Goal: Use online tool/utility: Utilize a website feature to perform a specific function

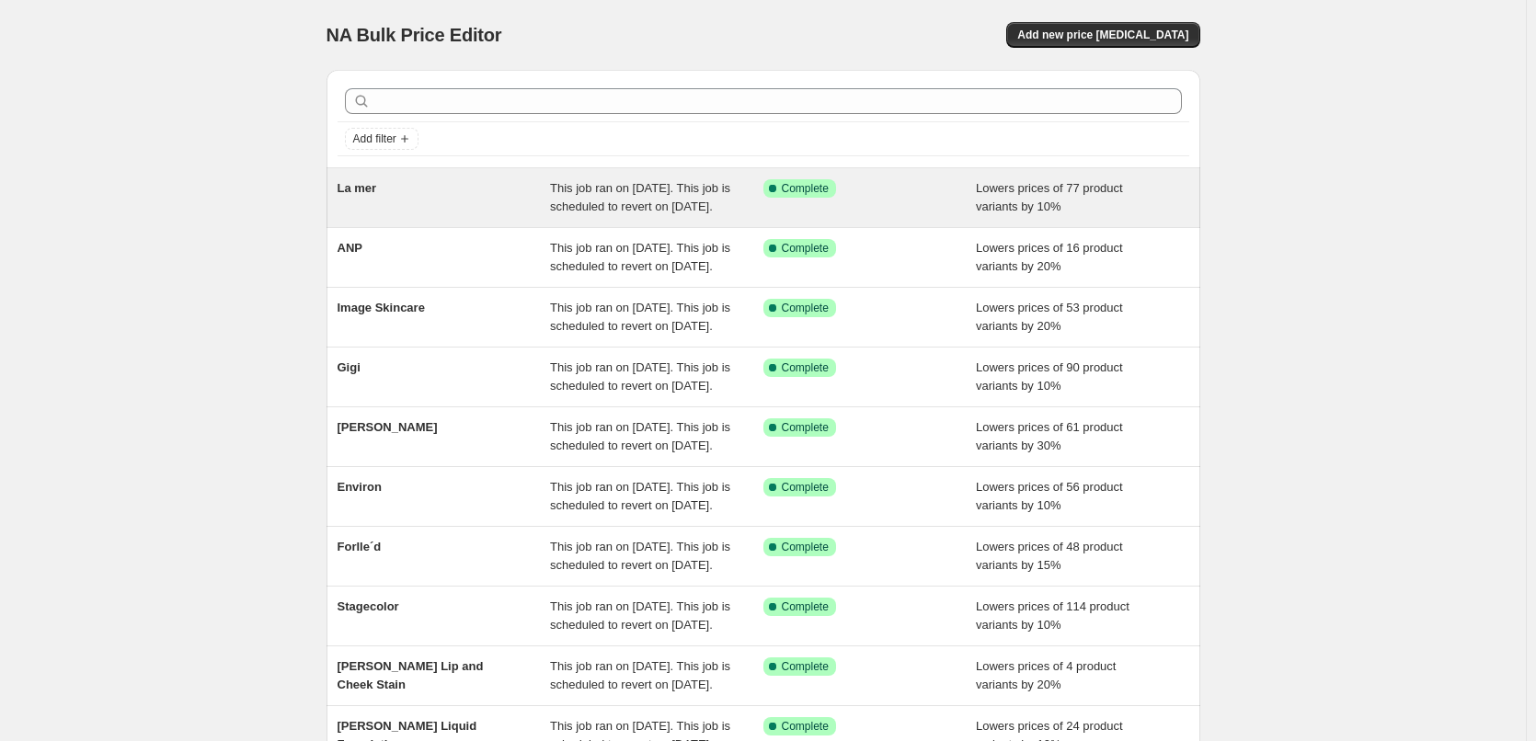
click at [385, 186] on div "La mer" at bounding box center [443, 197] width 213 height 37
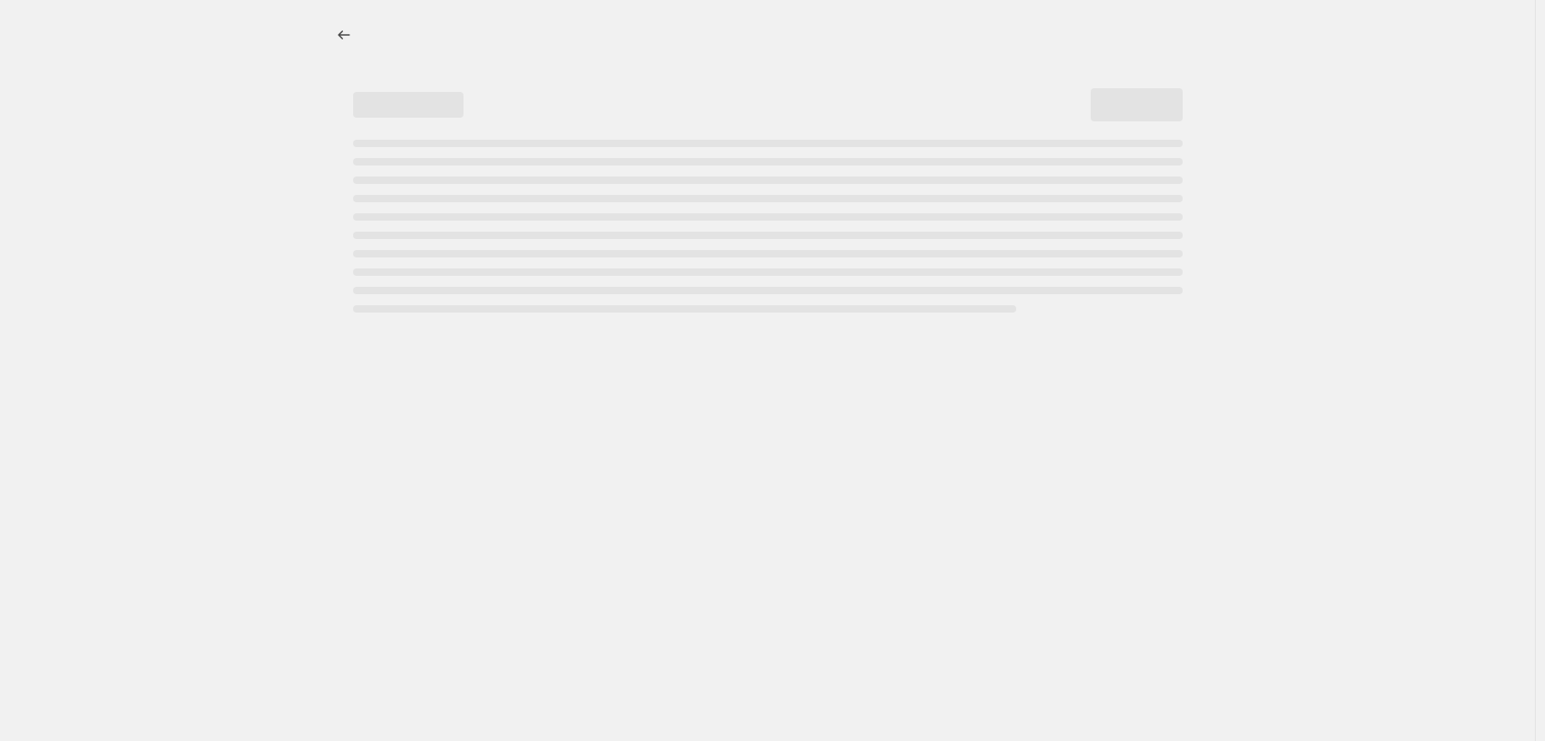
select select "percentage"
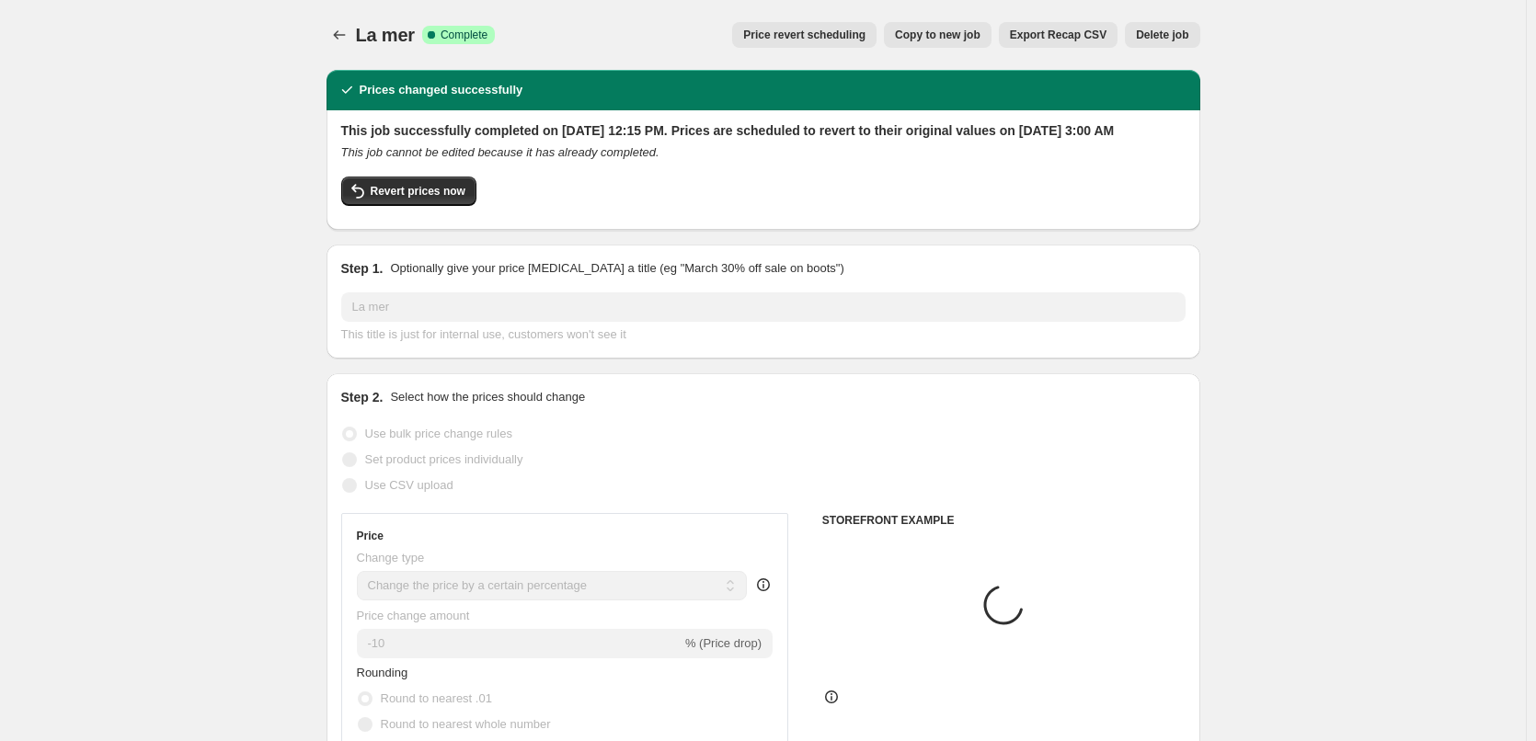
select select "vendor"
click at [429, 199] on span "Revert prices now" at bounding box center [418, 191] width 95 height 15
checkbox input "false"
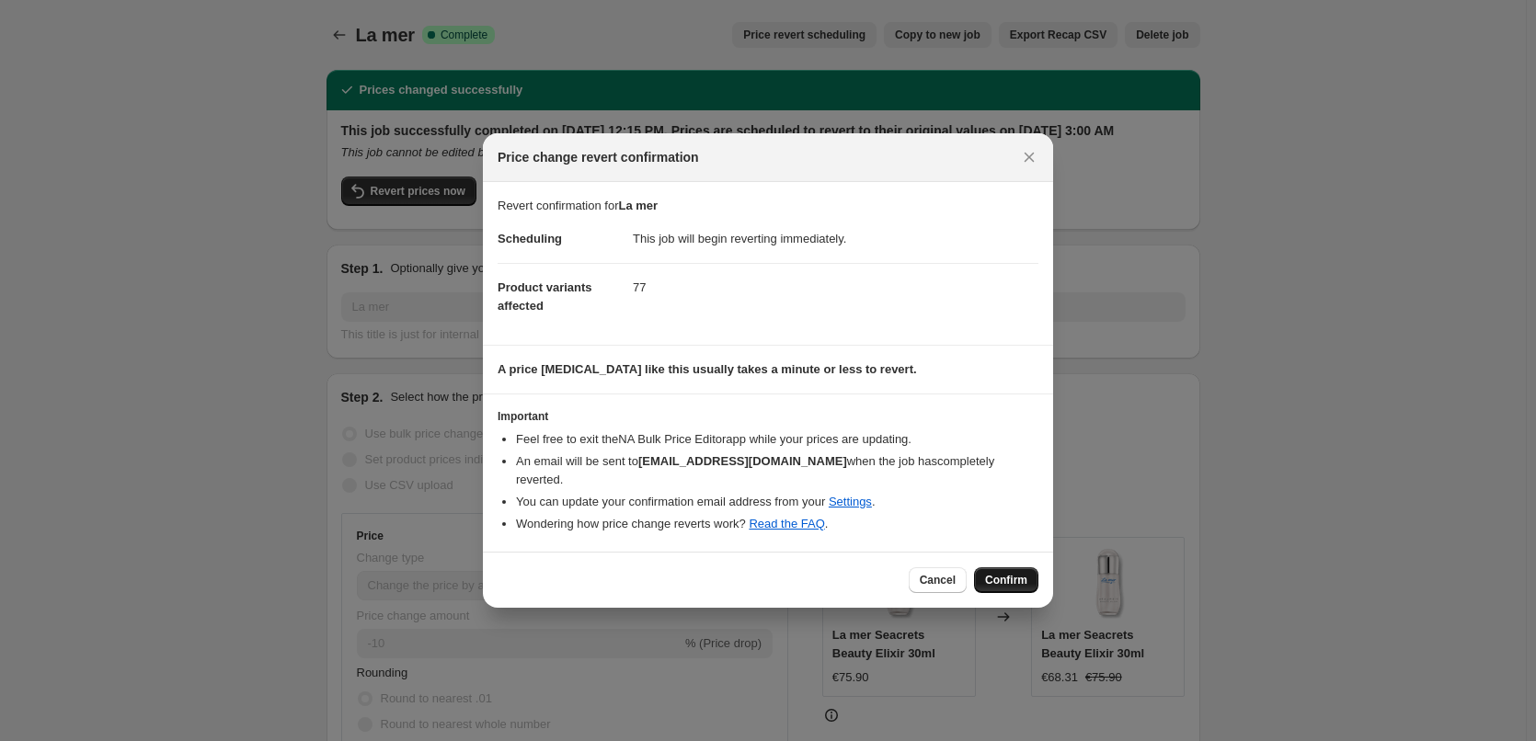
click at [1006, 573] on span "Confirm" at bounding box center [1006, 580] width 42 height 15
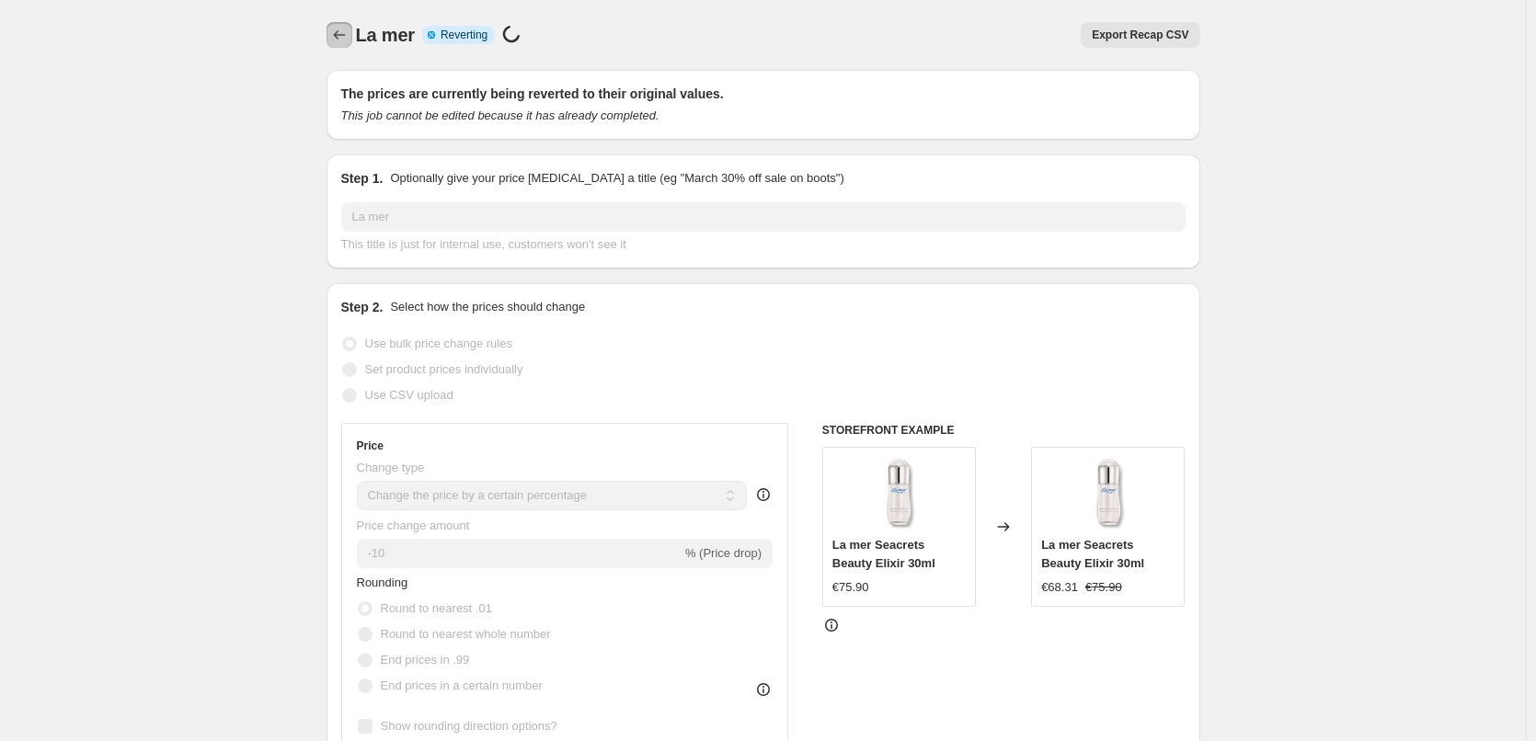
click at [333, 31] on button "Price change jobs" at bounding box center [339, 35] width 26 height 26
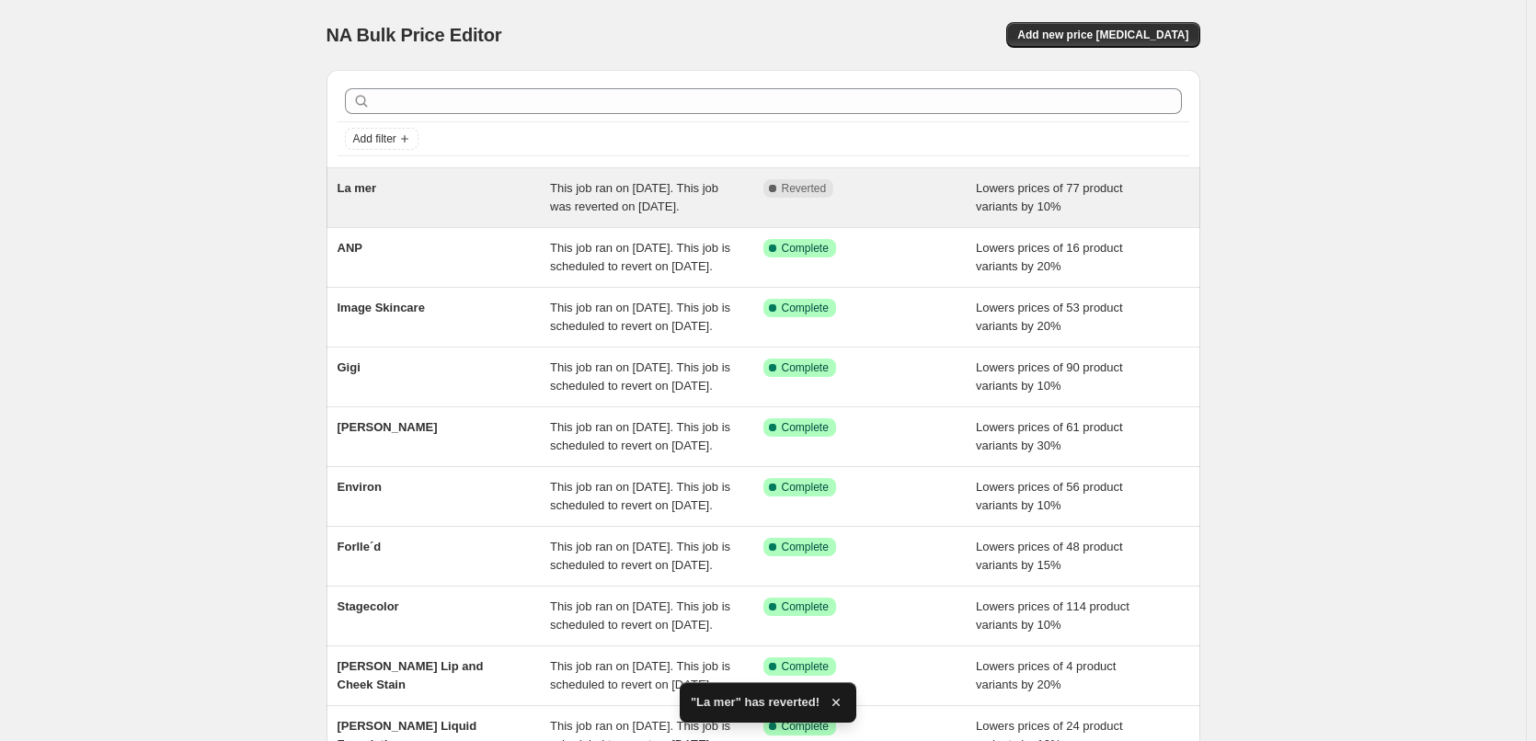
click at [379, 199] on div "La mer" at bounding box center [443, 197] width 213 height 37
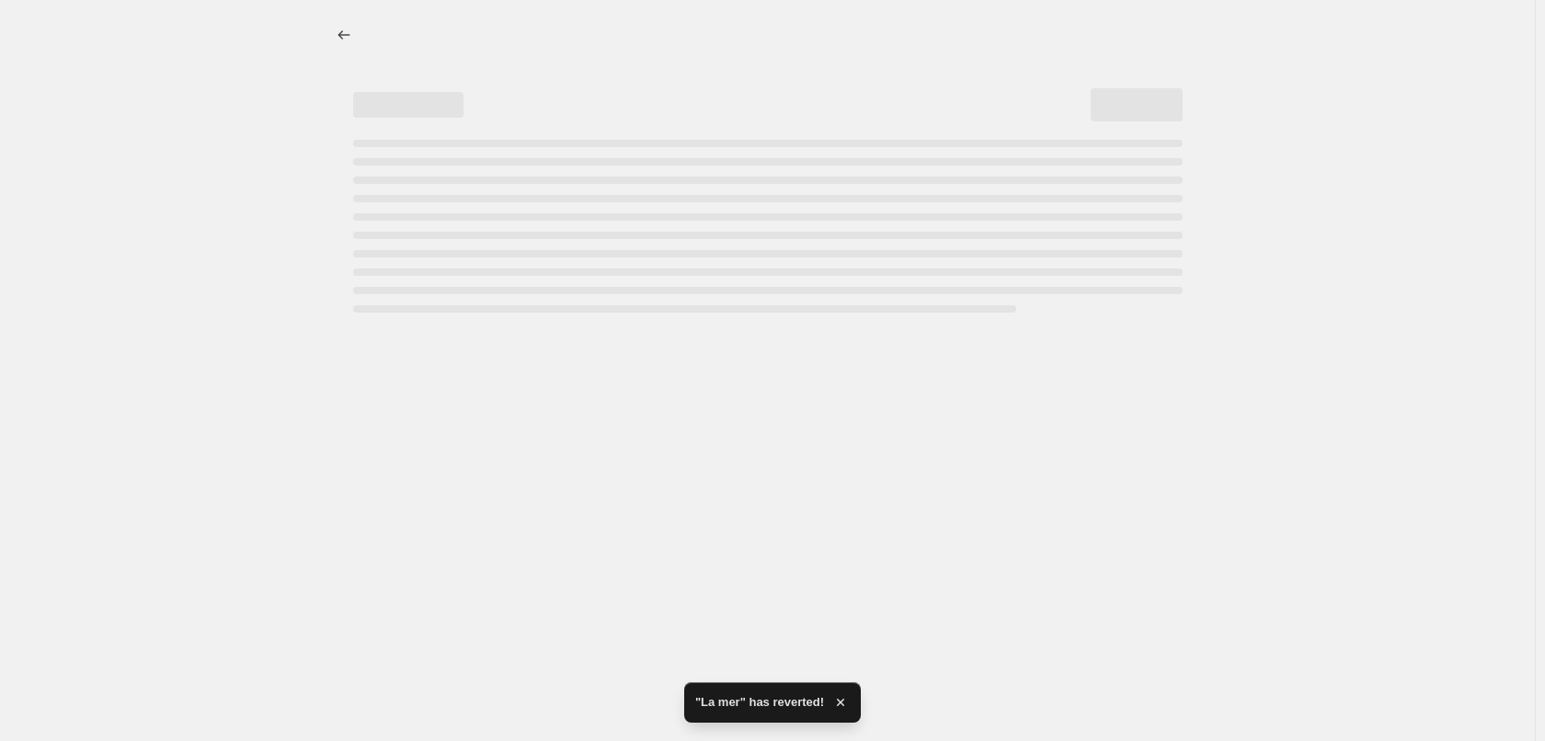
select select "percentage"
select select "vendor"
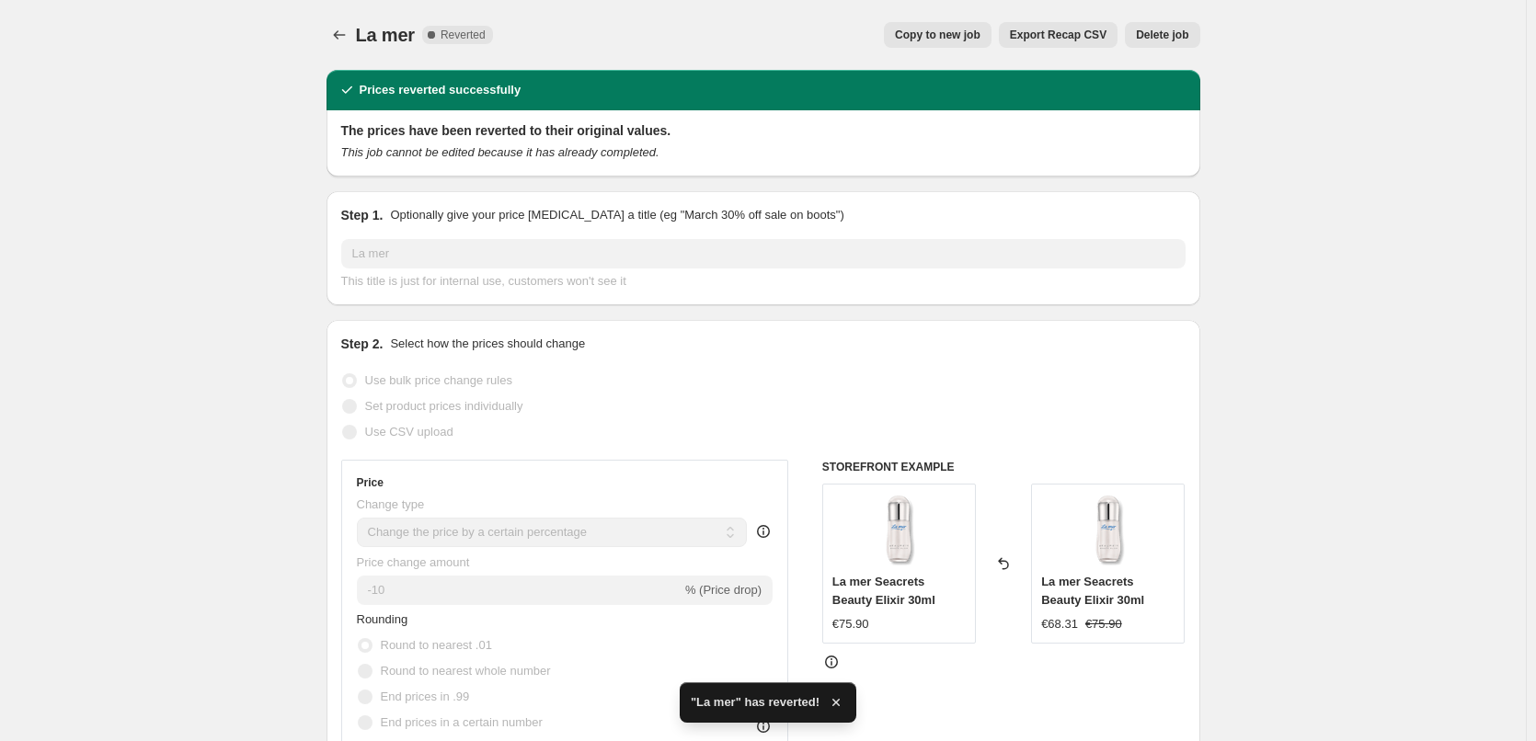
click at [961, 34] on span "Copy to new job" at bounding box center [938, 35] width 86 height 15
select select "percentage"
select select "vendor"
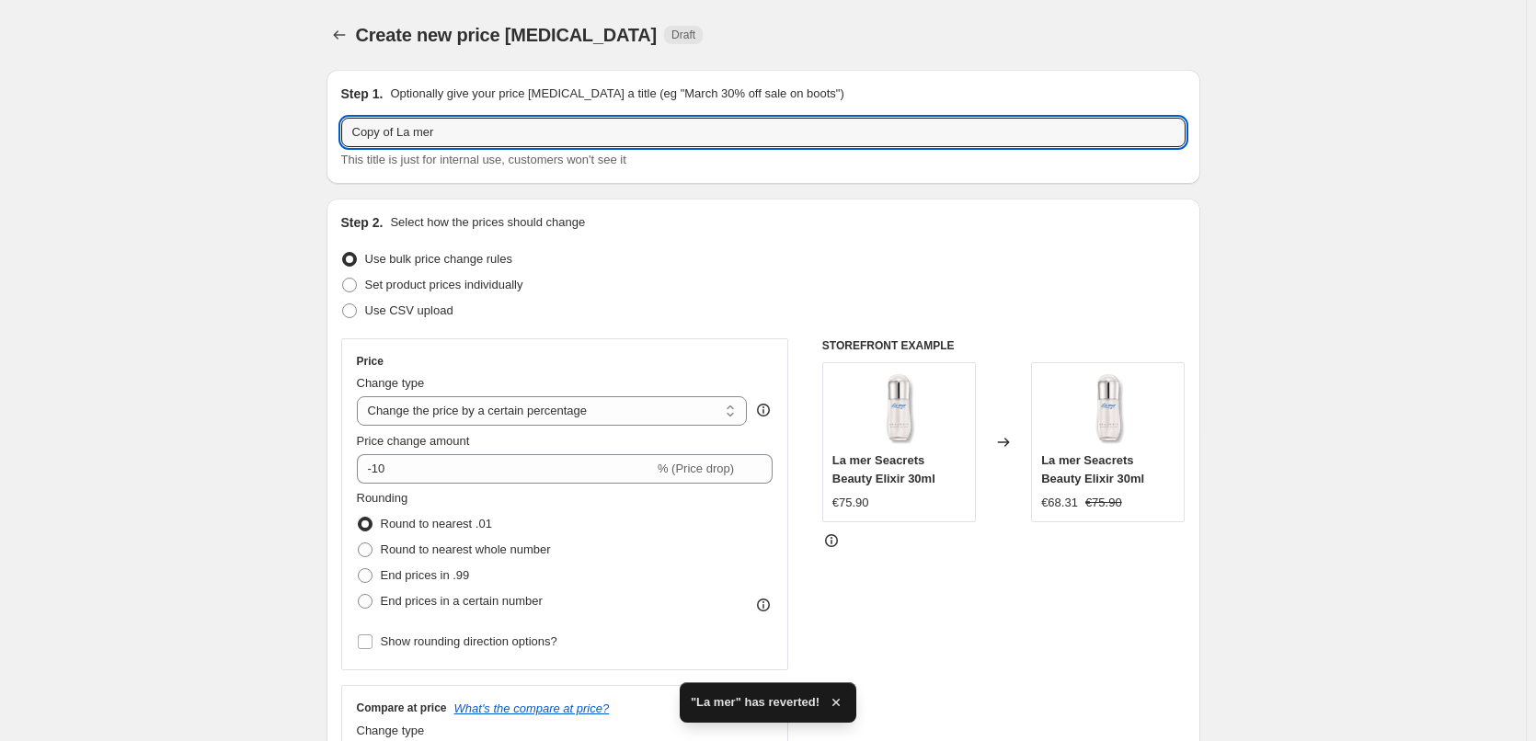
drag, startPoint x: 401, startPoint y: 133, endPoint x: 252, endPoint y: 125, distance: 149.2
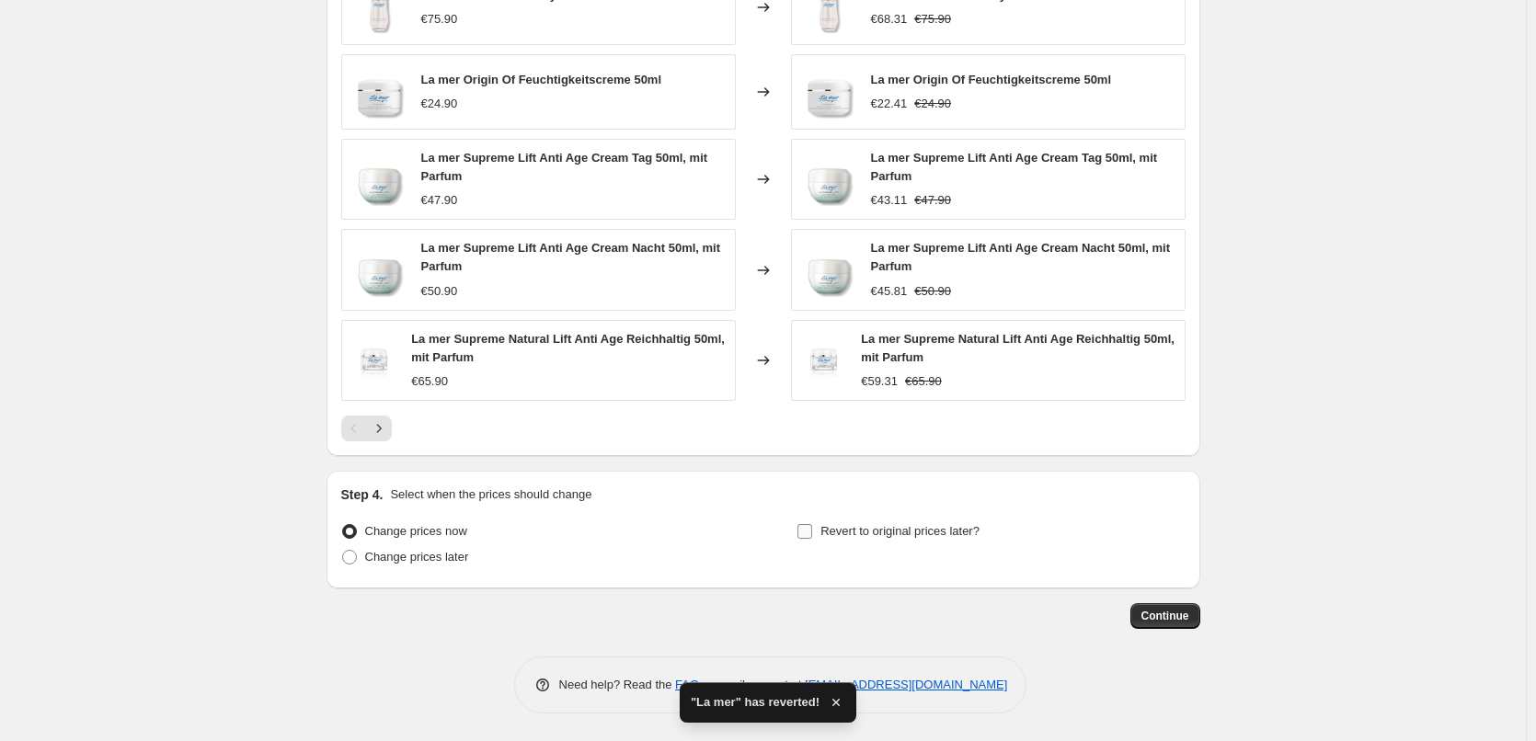
type input "La mer"
click at [899, 528] on span "Revert to original prices later?" at bounding box center [899, 531] width 159 height 14
click at [812, 528] on input "Revert to original prices later?" at bounding box center [804, 531] width 15 height 15
checkbox input "true"
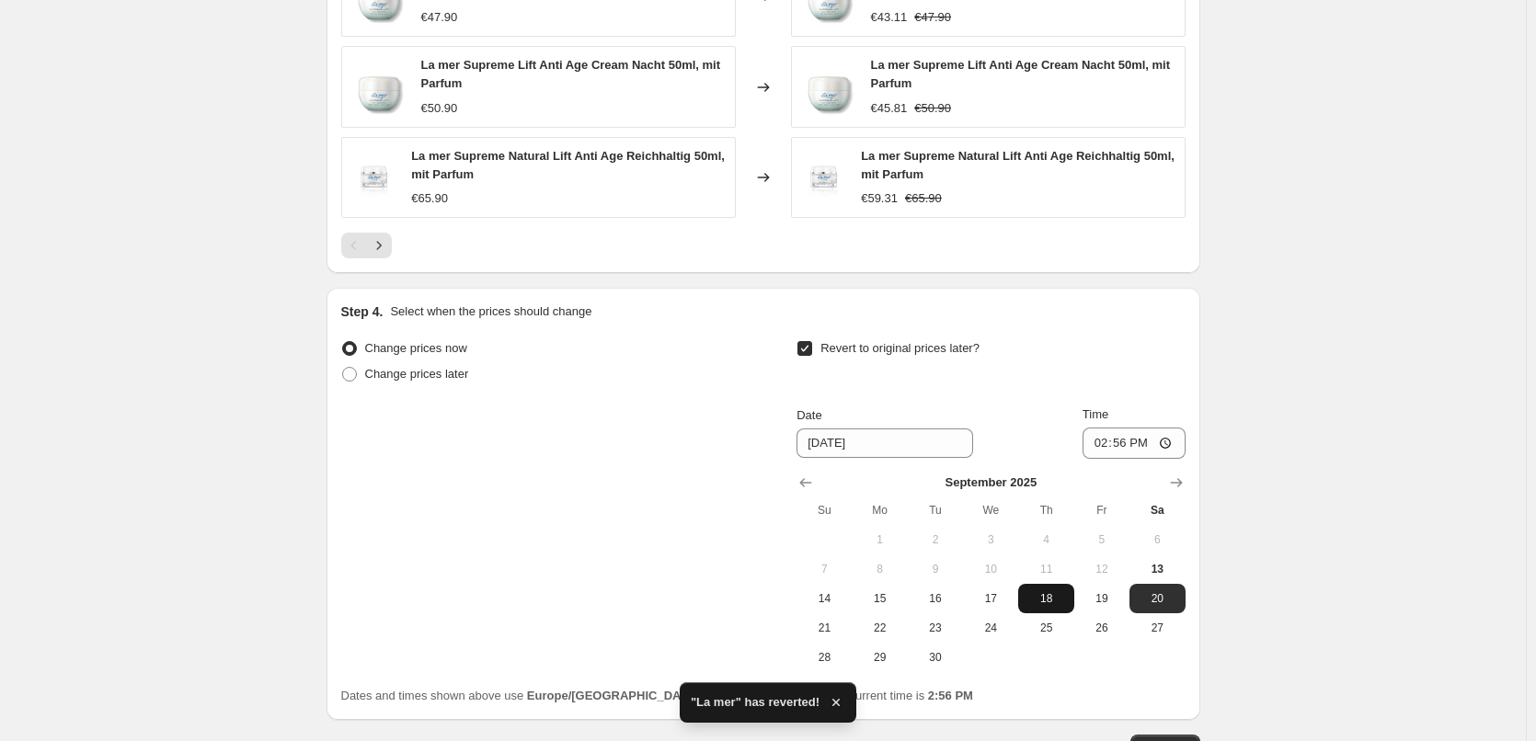
scroll to position [1637, 0]
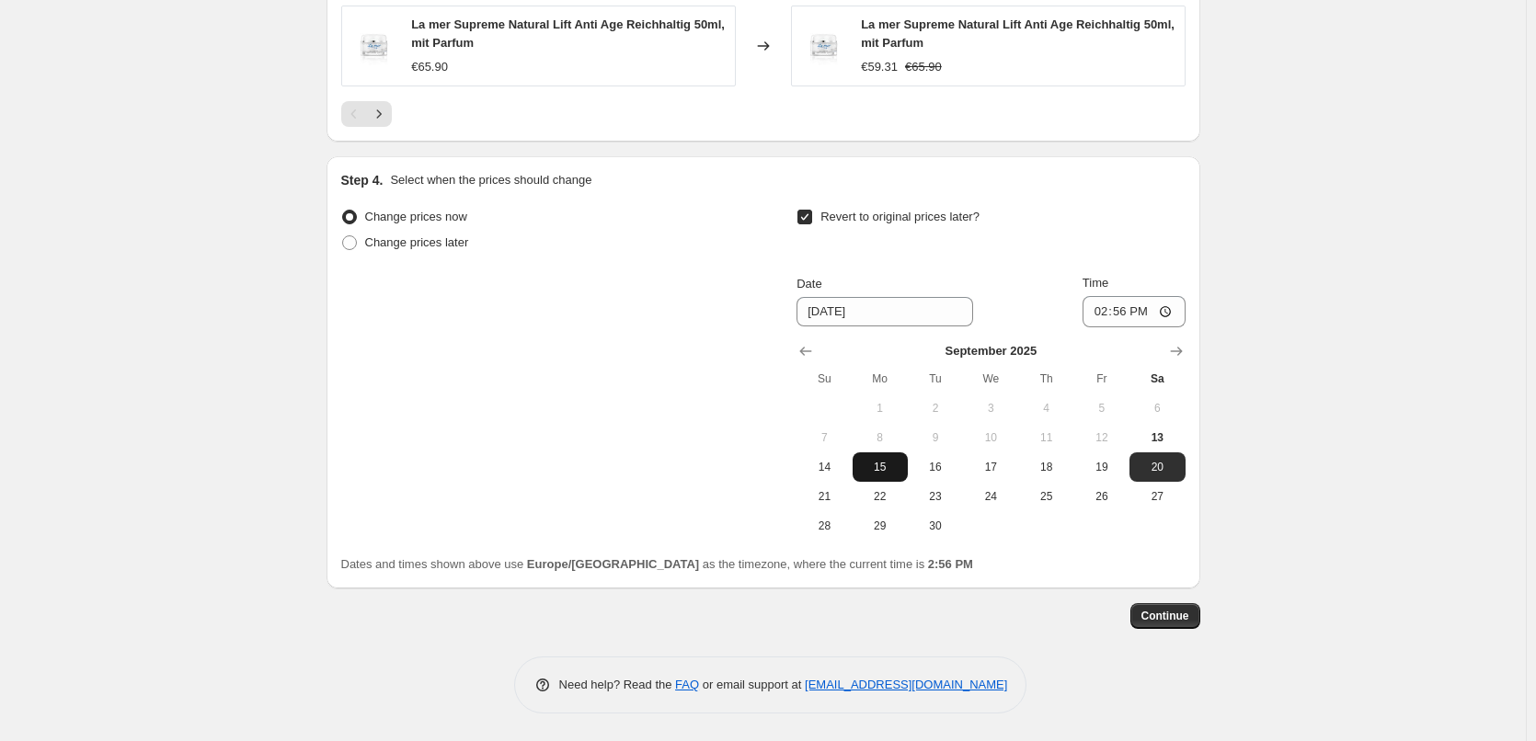
click at [890, 475] on span "15" at bounding box center [880, 467] width 40 height 15
type input "9/15/2025"
click at [1115, 307] on input "14:56" at bounding box center [1133, 311] width 103 height 31
click at [1102, 321] on input "14:56" at bounding box center [1133, 311] width 103 height 31
click at [1102, 310] on input "14:56" at bounding box center [1133, 311] width 103 height 31
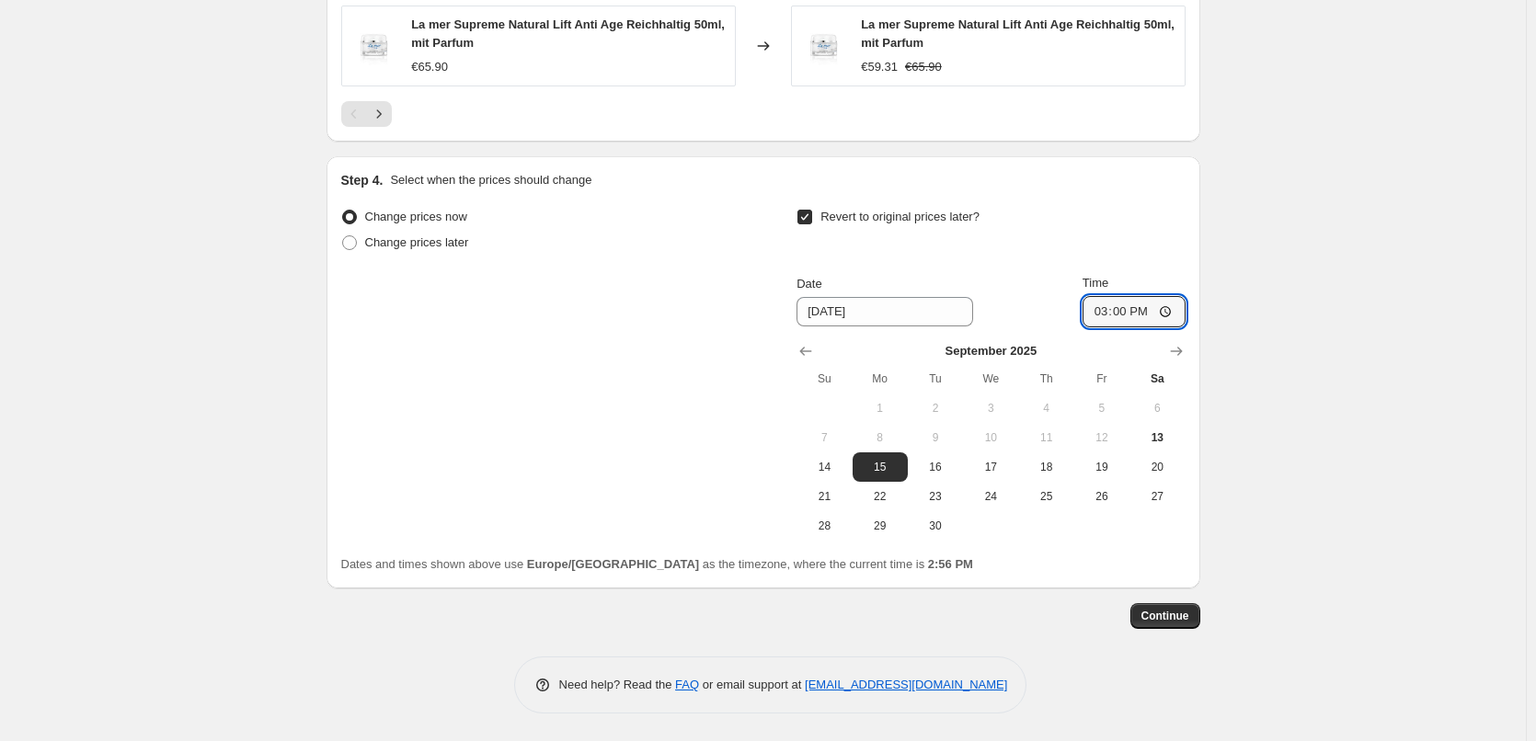
type input "03:00"
click at [1161, 603] on button "Continue" at bounding box center [1165, 616] width 70 height 26
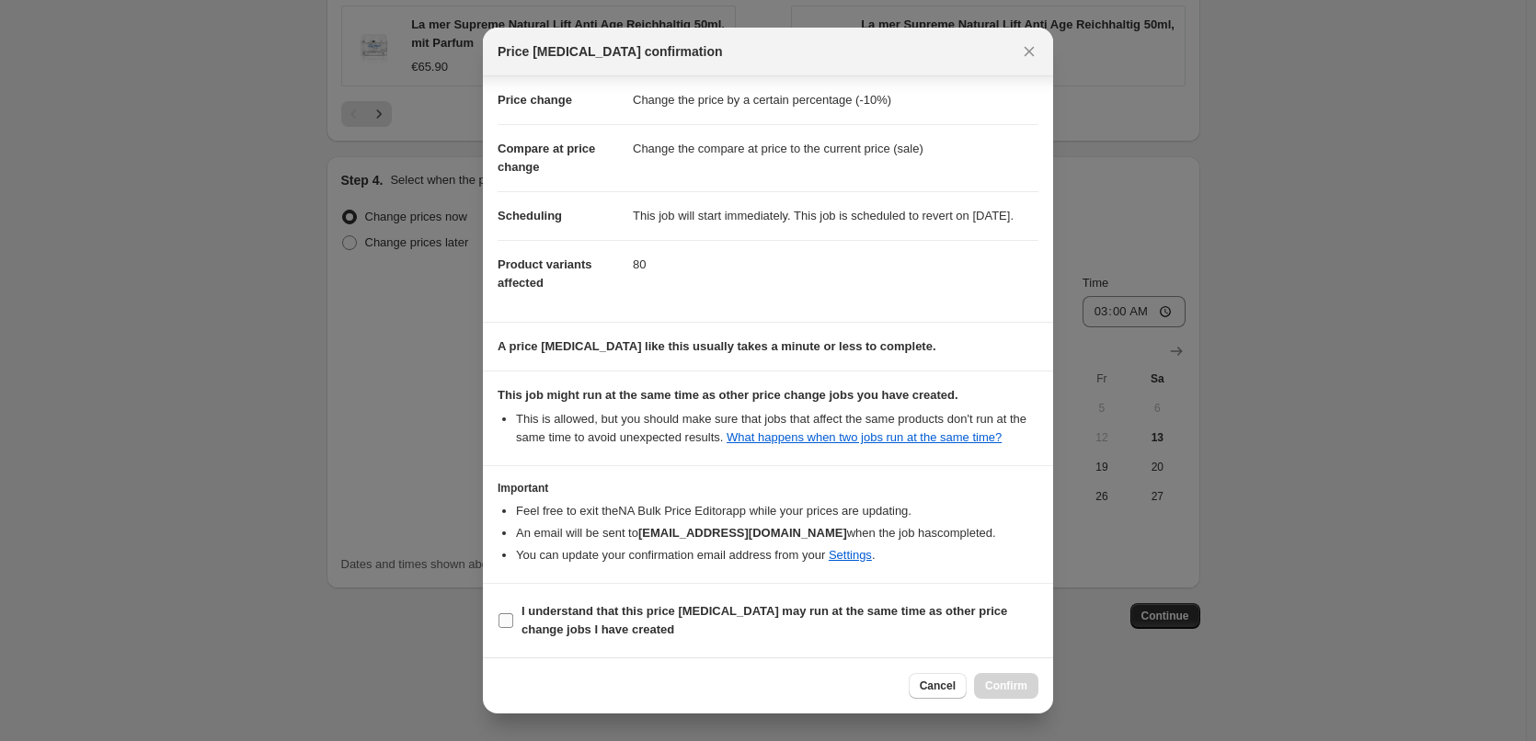
scroll to position [51, 0]
click at [610, 623] on b "I understand that this price change job may run at the same time as other price…" at bounding box center [764, 620] width 486 height 32
click at [513, 623] on input "I understand that this price change job may run at the same time as other price…" at bounding box center [505, 620] width 15 height 15
checkbox input "true"
click at [1015, 691] on span "Confirm" at bounding box center [1006, 686] width 42 height 15
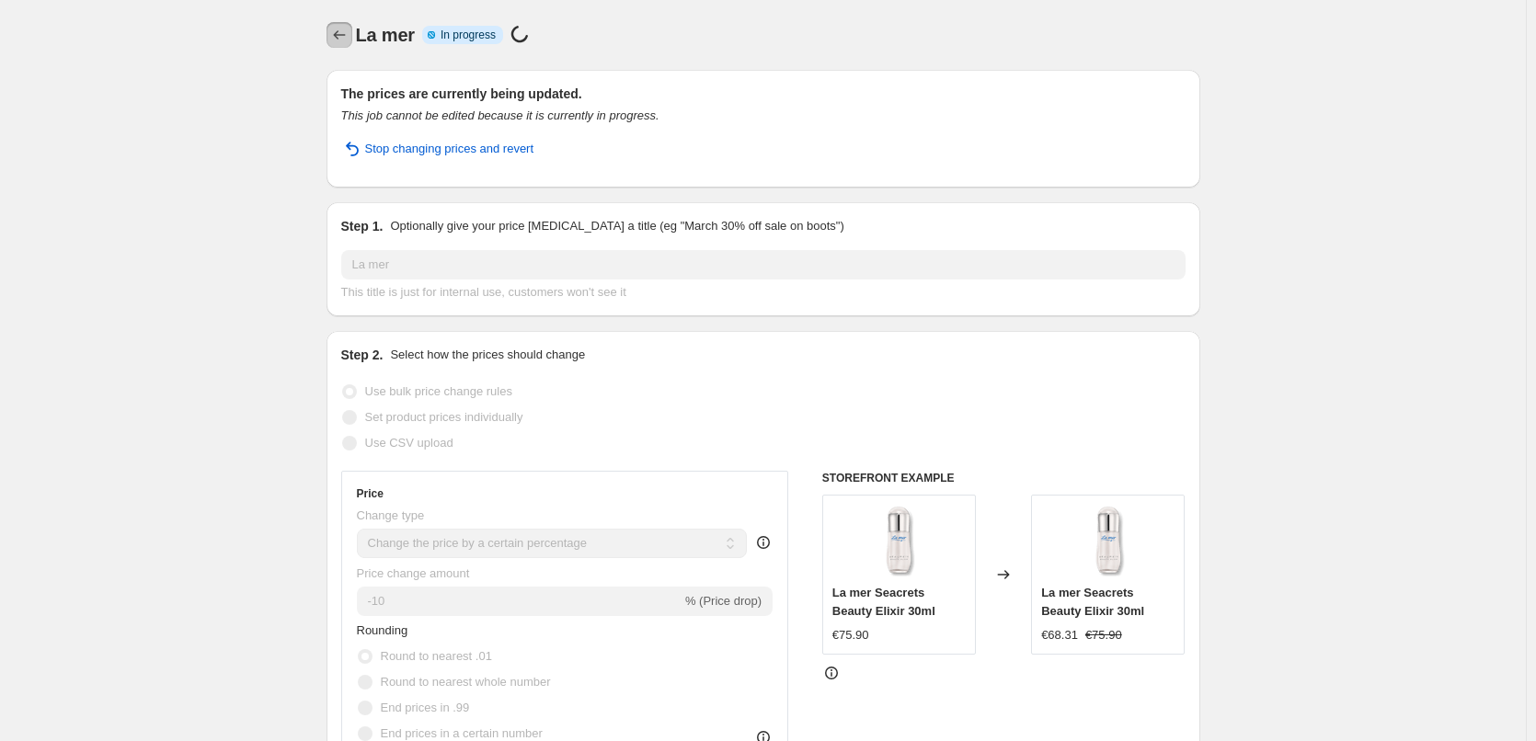
click at [341, 24] on button "Price change jobs" at bounding box center [339, 35] width 26 height 26
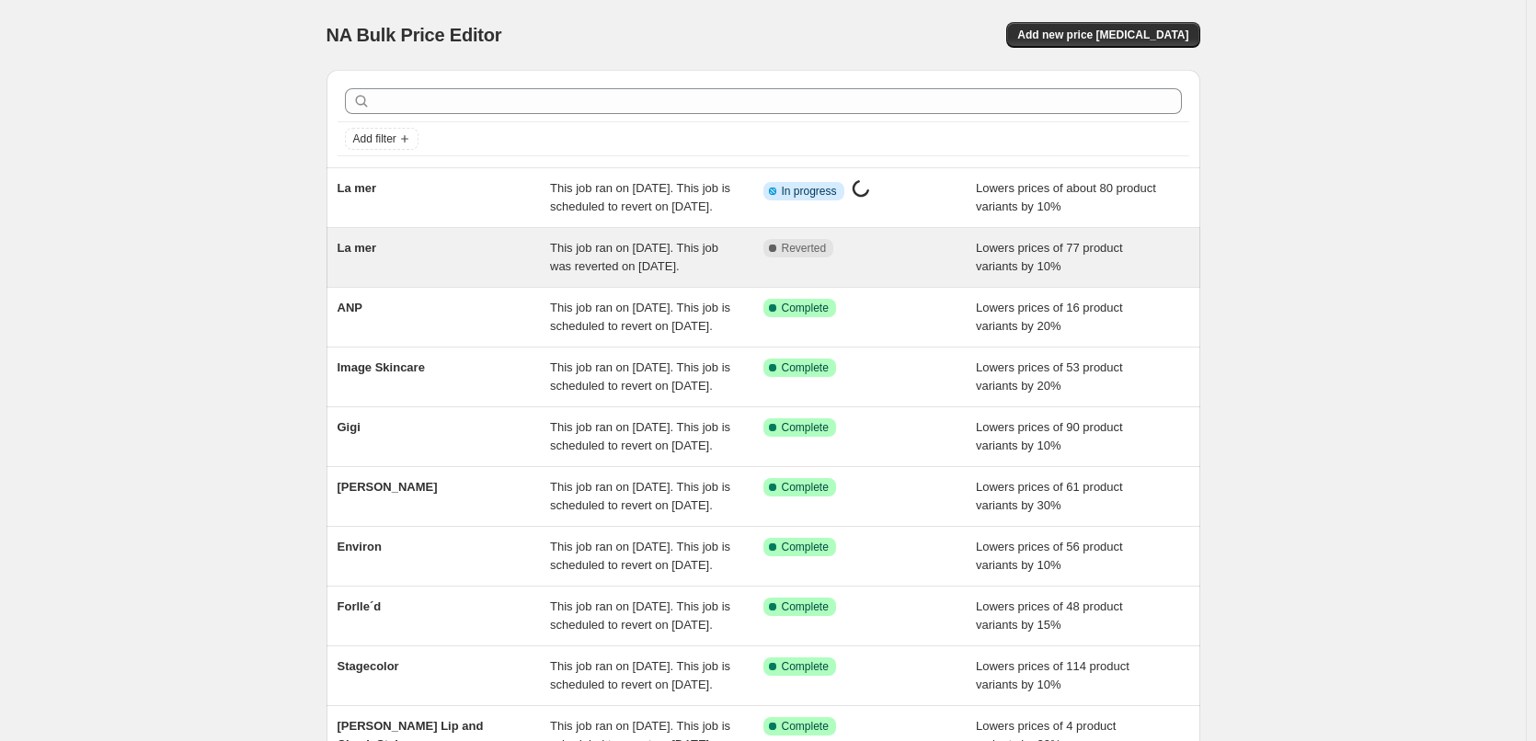
click at [348, 255] on span "La mer" at bounding box center [357, 248] width 40 height 14
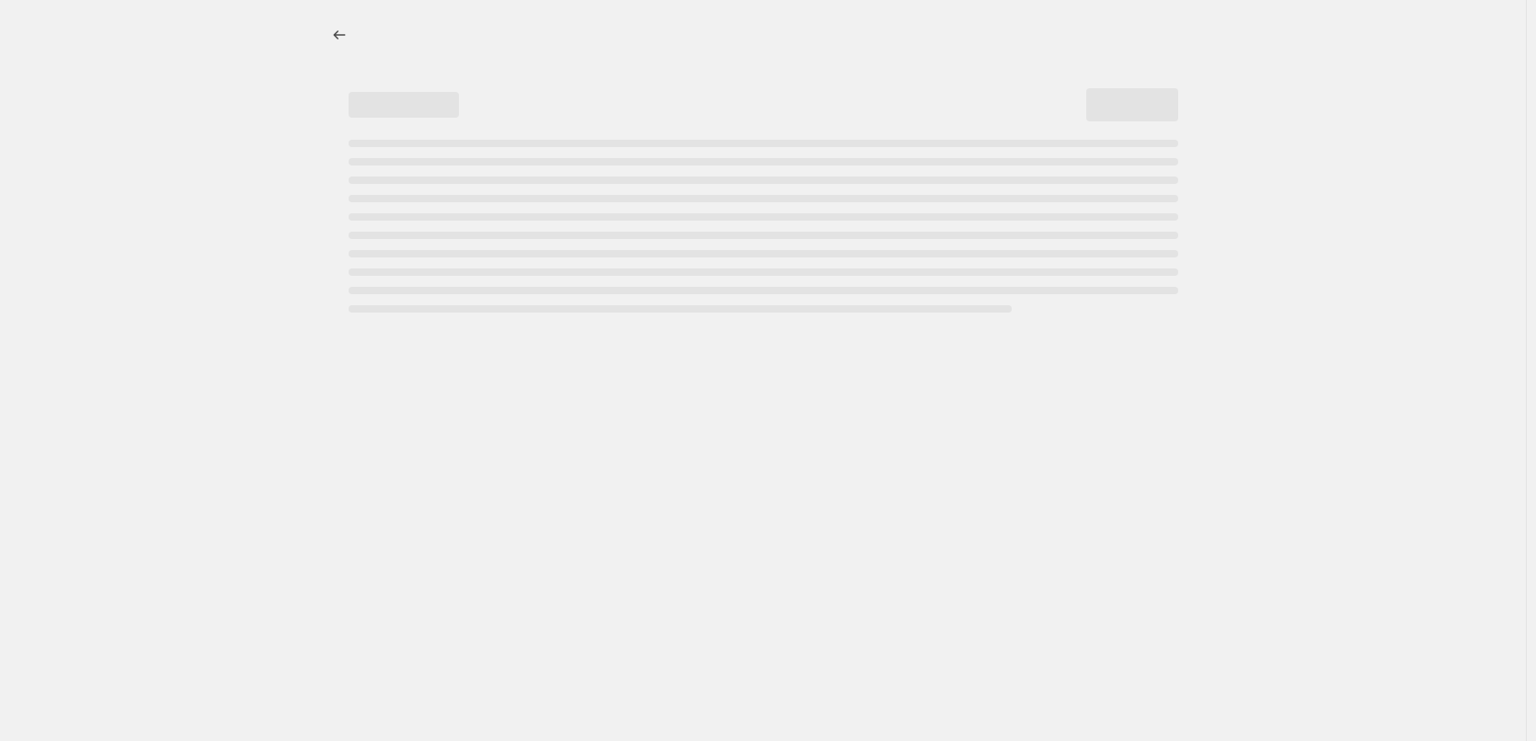
select select "percentage"
select select "vendor"
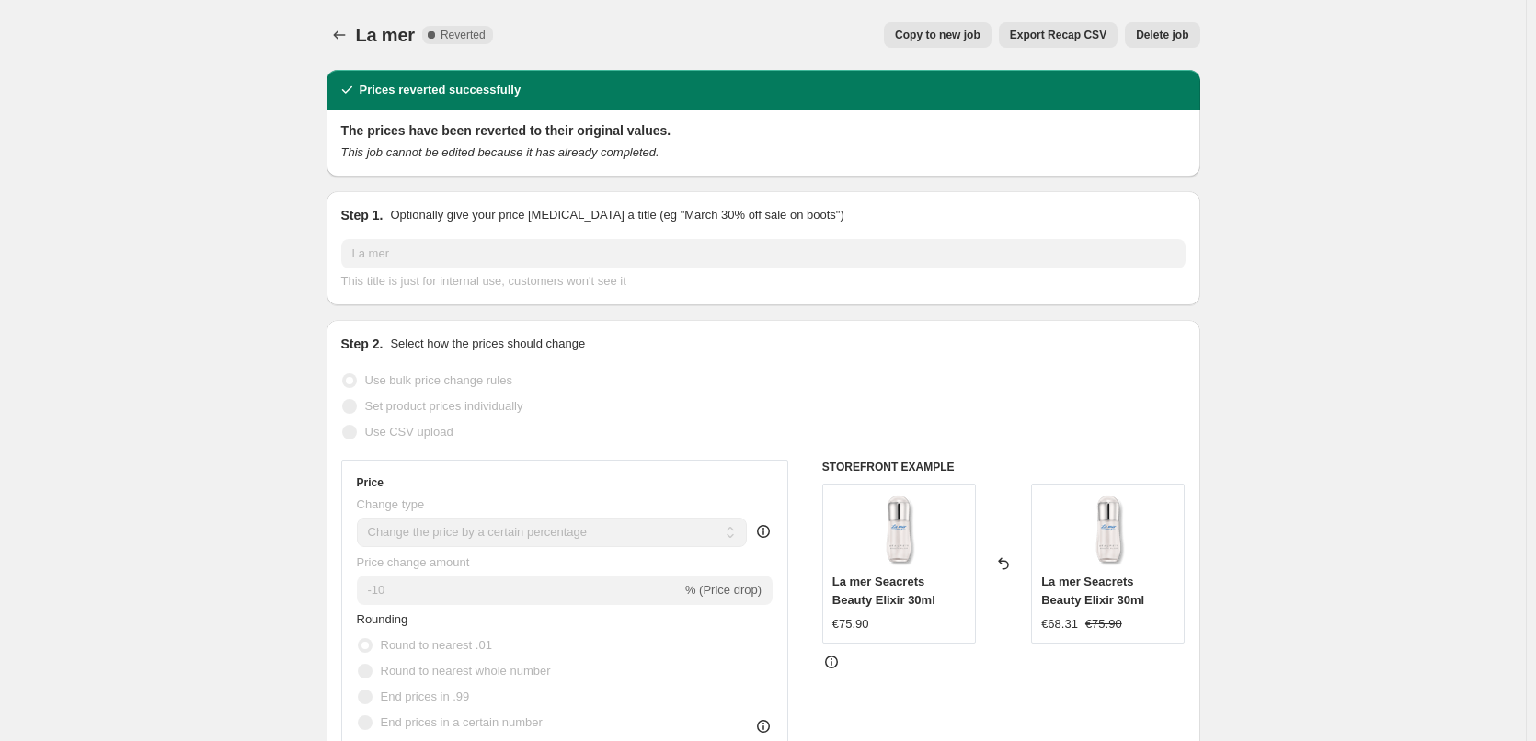
click at [1175, 26] on button "Delete job" at bounding box center [1162, 35] width 74 height 26
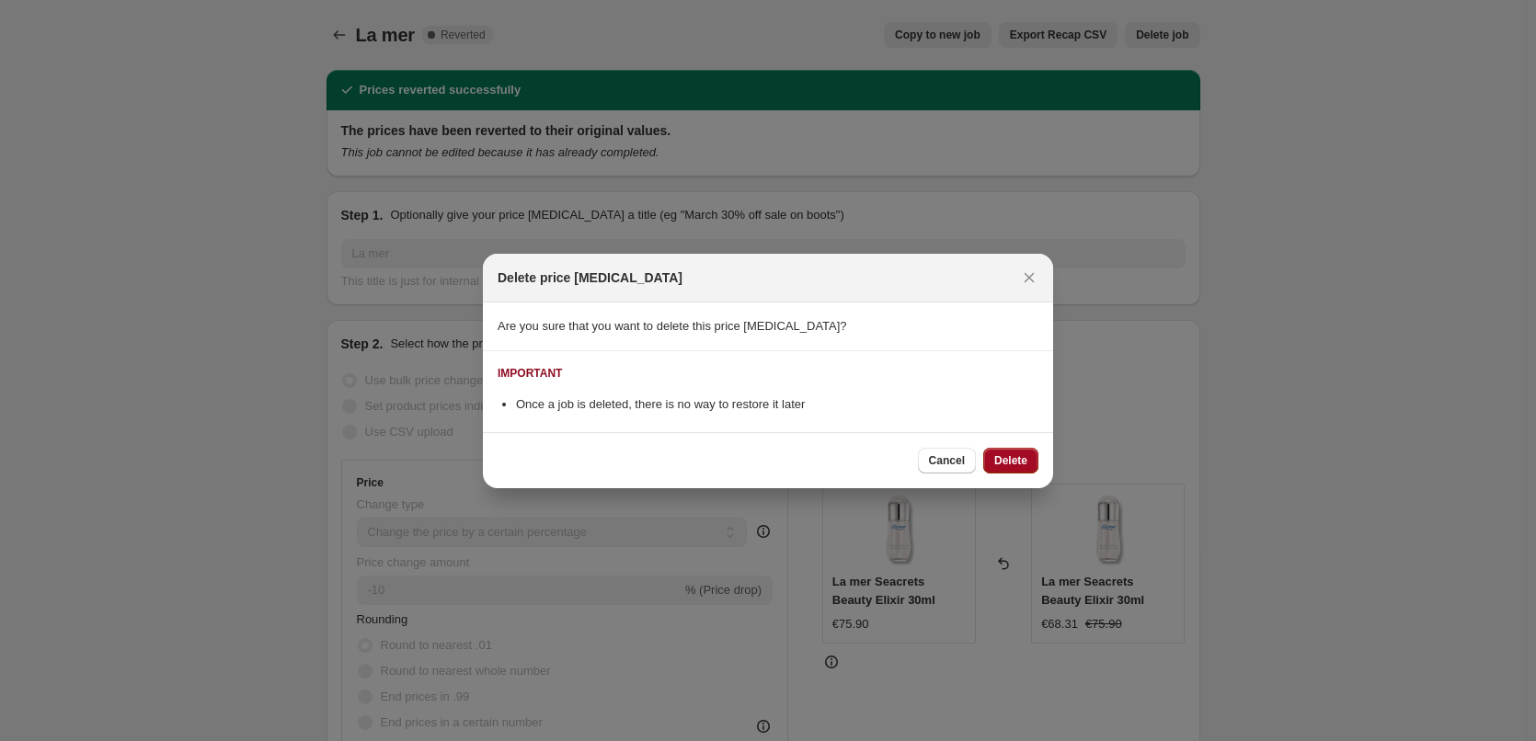
click at [1019, 466] on span "Delete" at bounding box center [1010, 460] width 33 height 15
